Goal: Task Accomplishment & Management: Use online tool/utility

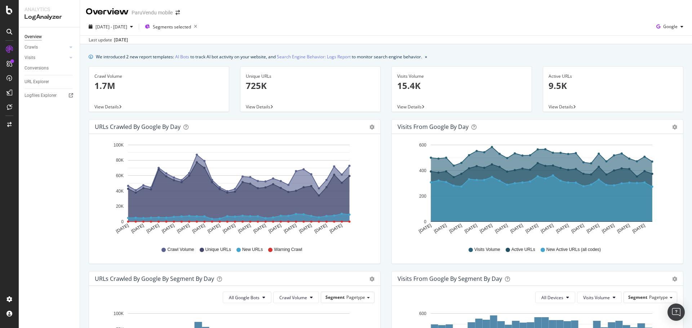
scroll to position [58, 0]
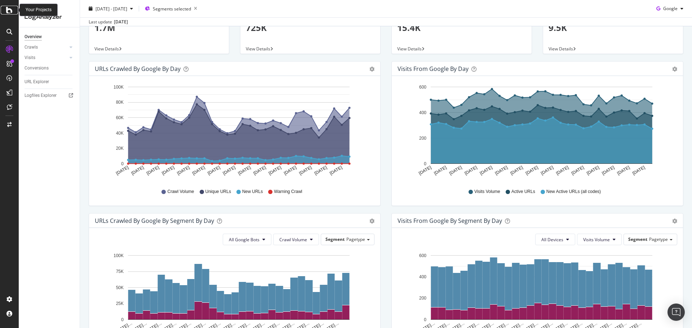
click at [12, 9] on icon at bounding box center [9, 10] width 6 height 9
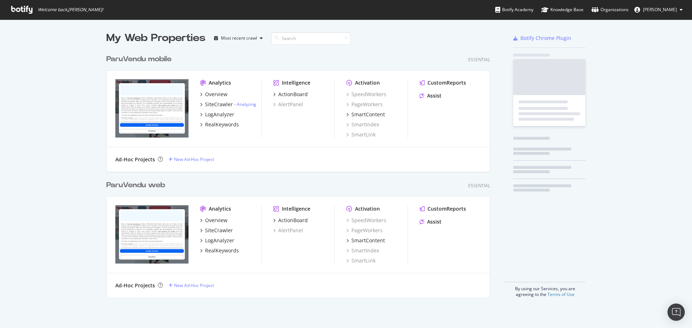
scroll to position [323, 681]
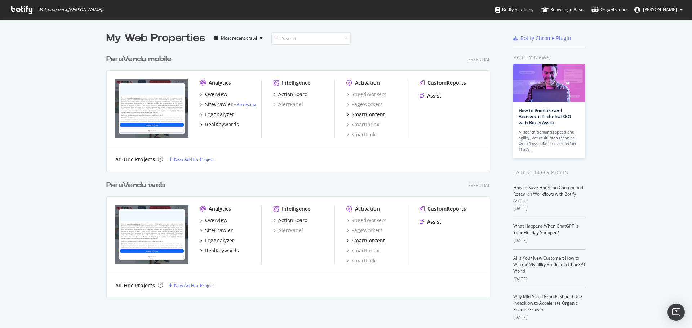
click at [134, 59] on div "ParuVendu mobile" at bounding box center [138, 59] width 65 height 10
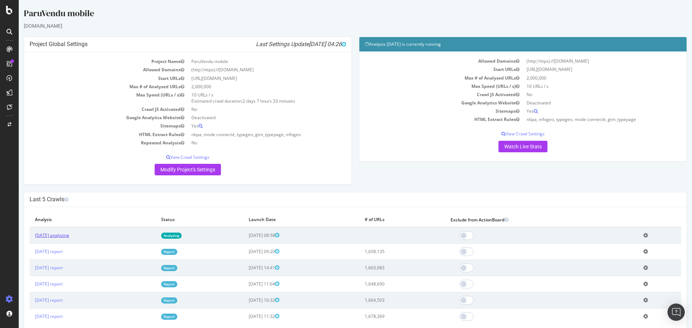
click at [64, 234] on link "[DATE] analyzing" at bounding box center [52, 235] width 34 height 6
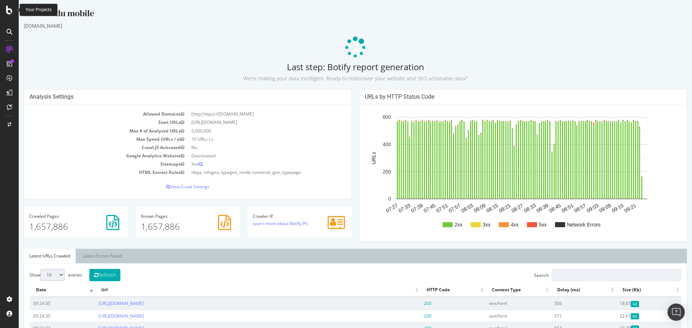
click at [8, 8] on icon at bounding box center [9, 10] width 6 height 9
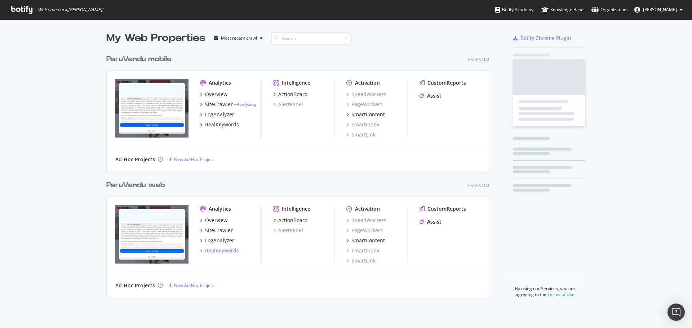
scroll to position [323, 681]
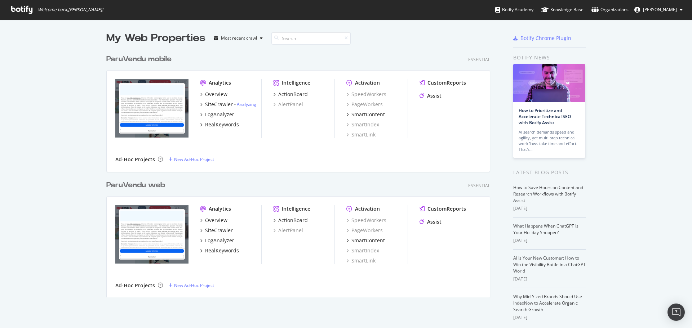
click at [158, 59] on div "ParuVendu mobile" at bounding box center [138, 59] width 65 height 10
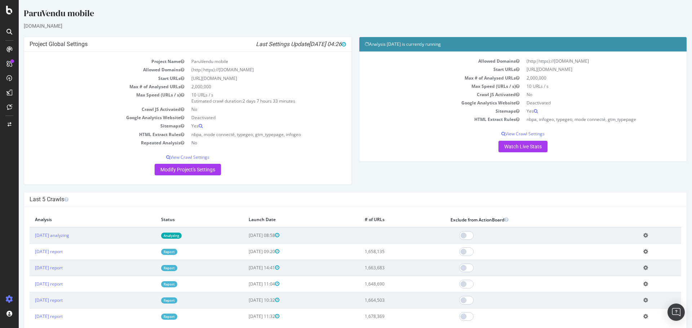
click at [644, 234] on icon at bounding box center [645, 235] width 5 height 5
click at [608, 258] on link "Delete analysis" at bounding box center [619, 256] width 58 height 10
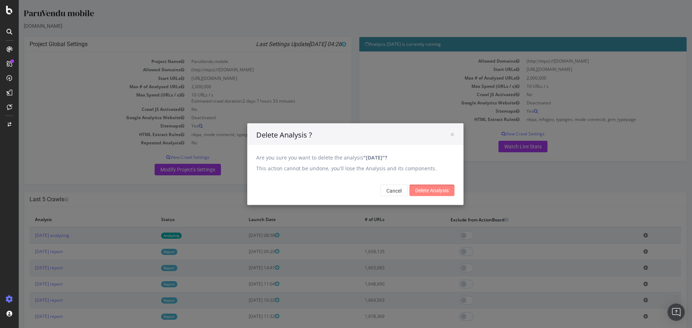
click at [434, 191] on input "Delete Analysis" at bounding box center [431, 190] width 45 height 12
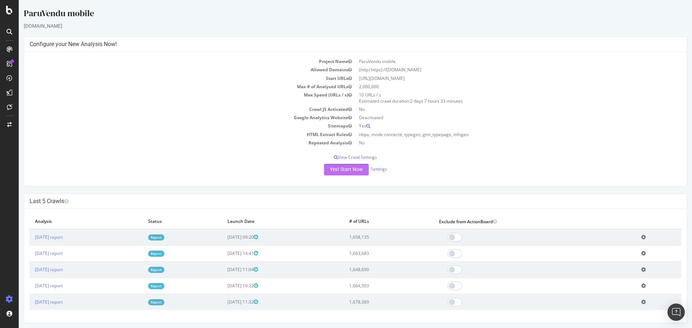
click at [346, 169] on button "Yes! Start Now" at bounding box center [346, 170] width 45 height 12
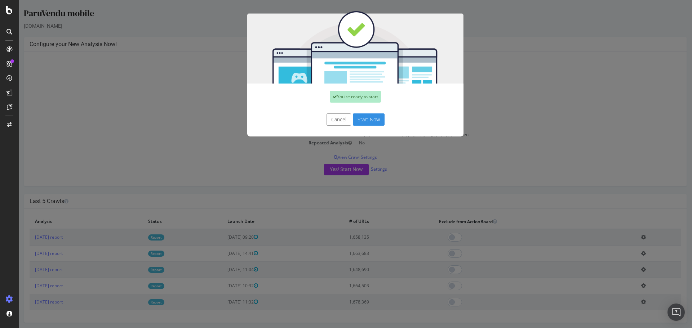
click at [369, 120] on button "Start Now" at bounding box center [369, 119] width 32 height 12
